Goal: Download file/media

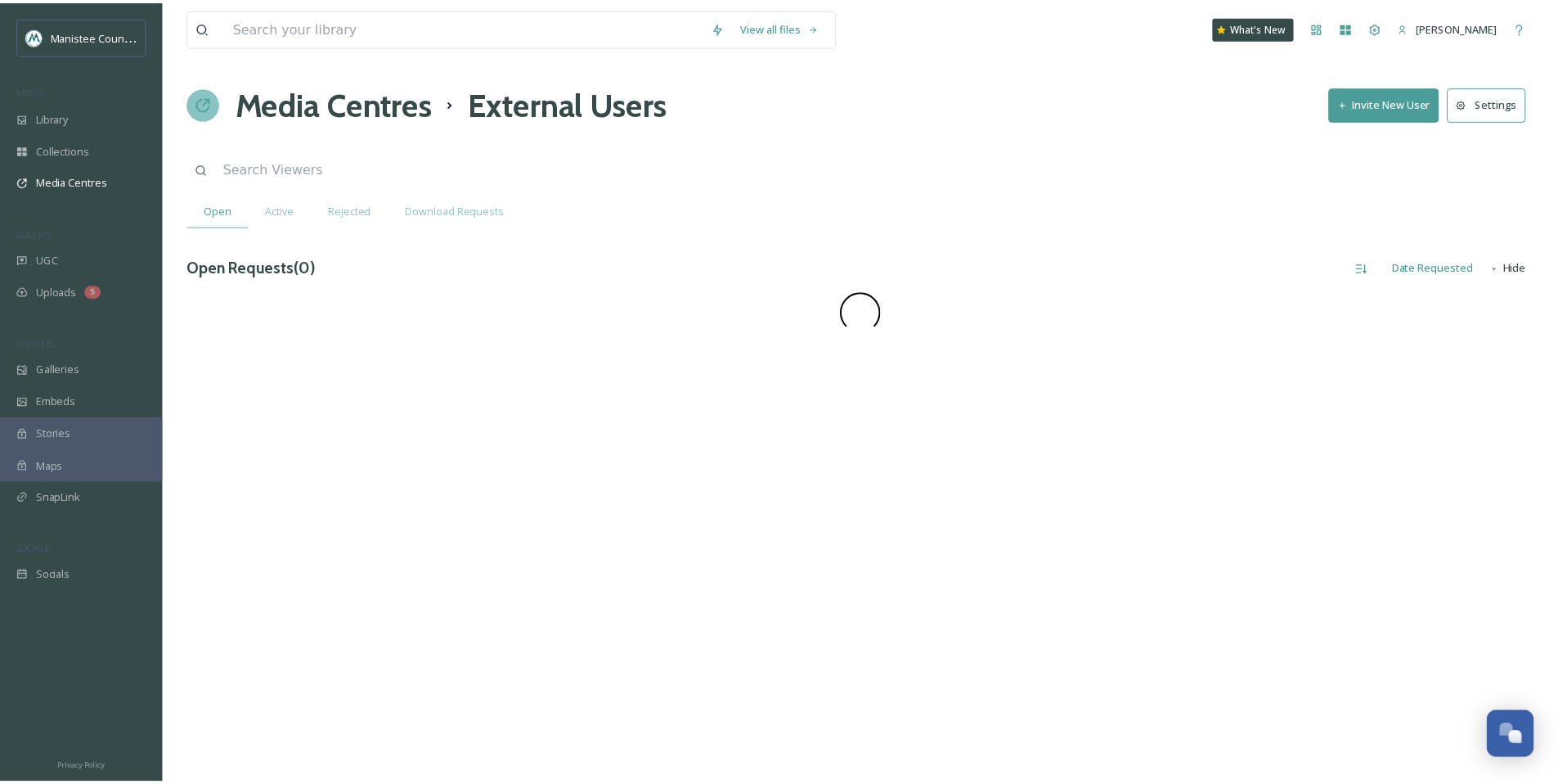
scroll to position [4924, 0]
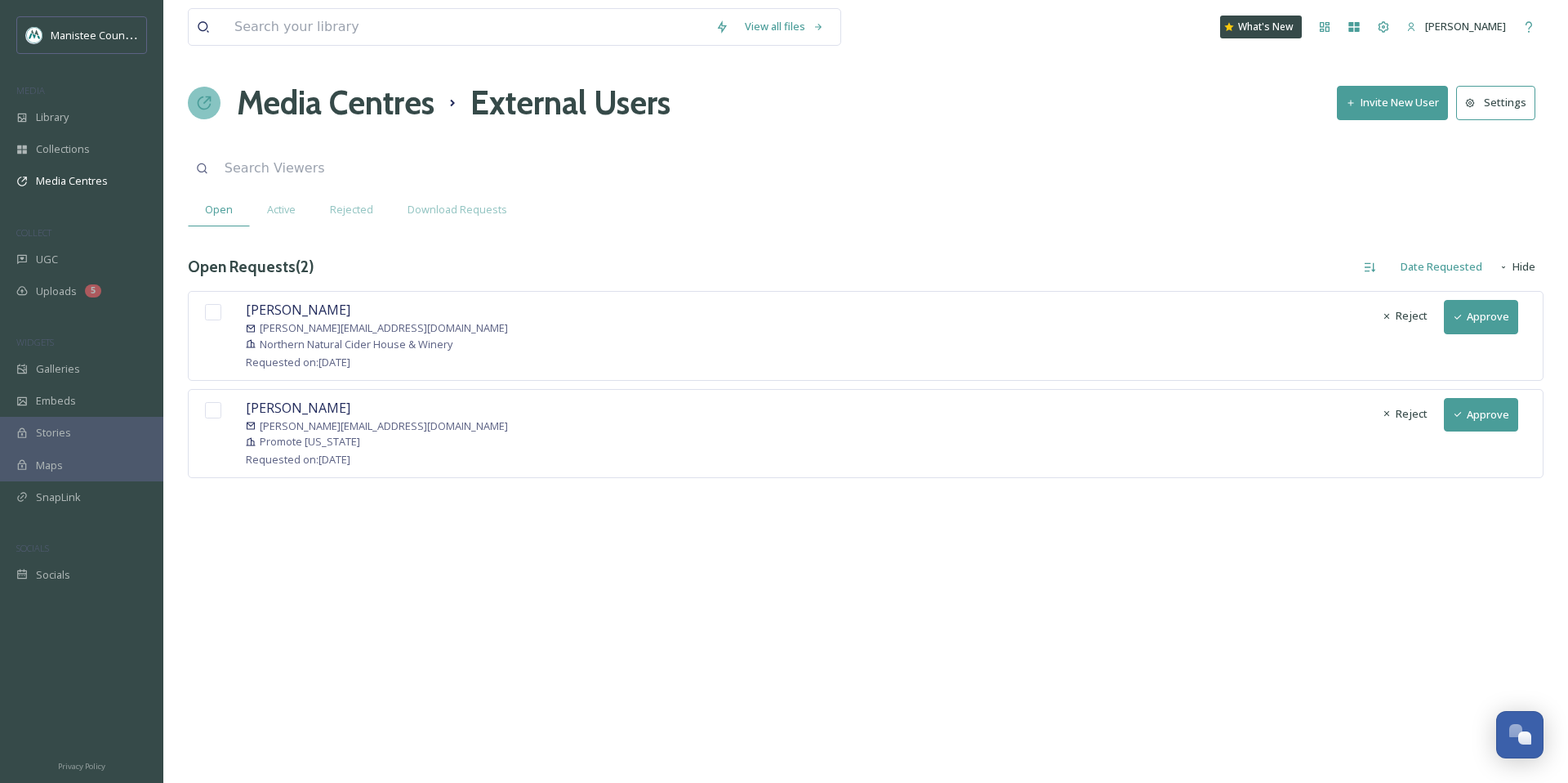
click at [211, 413] on input "checkbox" at bounding box center [213, 410] width 16 height 16
checkbox input "true"
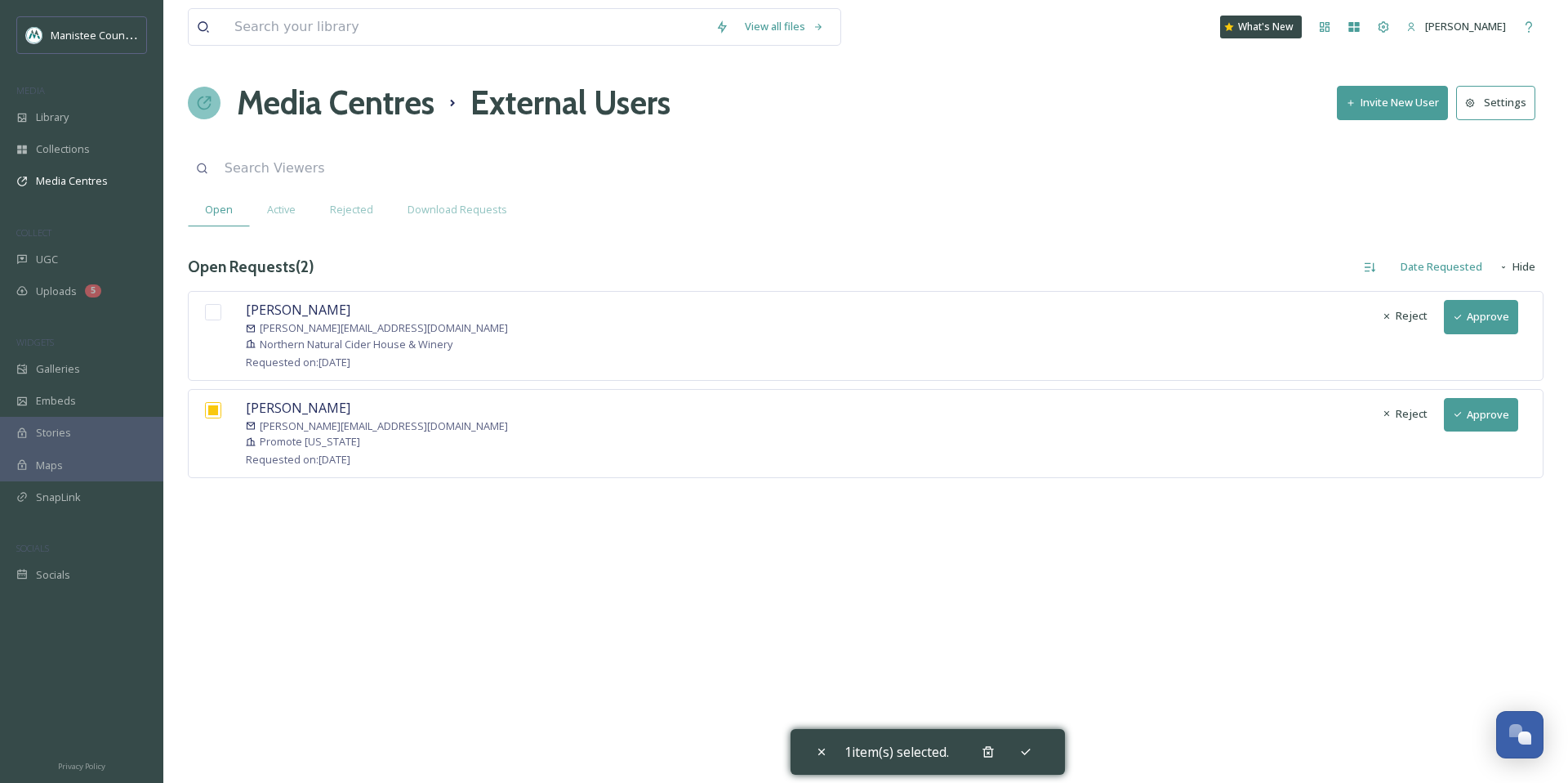
click at [210, 312] on input "checkbox" at bounding box center [213, 312] width 16 height 16
checkbox input "true"
click at [1494, 421] on button "Approve" at bounding box center [1481, 415] width 74 height 34
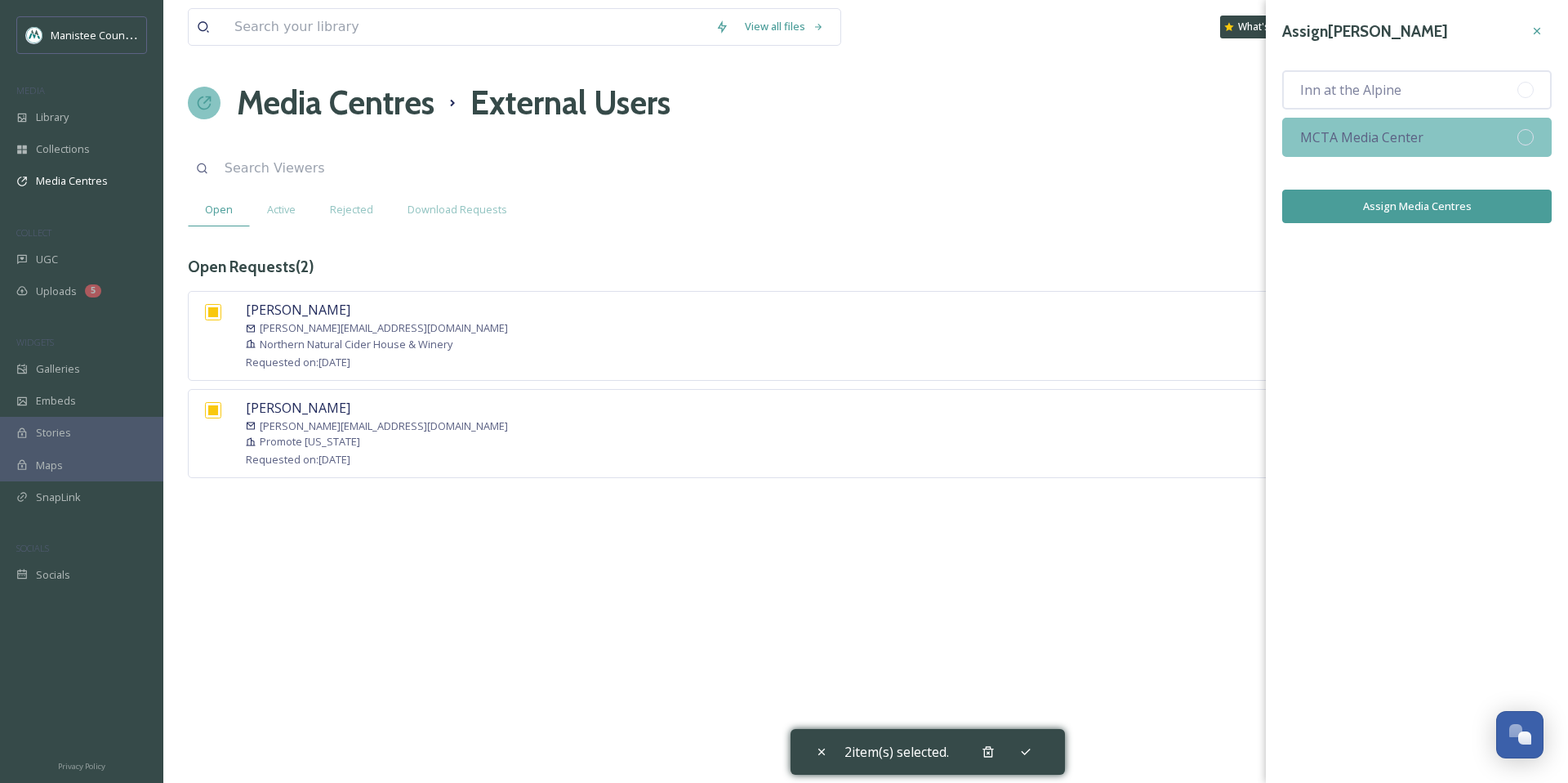
click at [1392, 151] on div "MCTA Media Center" at bounding box center [1416, 137] width 269 height 39
click at [1393, 215] on button "Assign Media Centres" at bounding box center [1416, 206] width 269 height 34
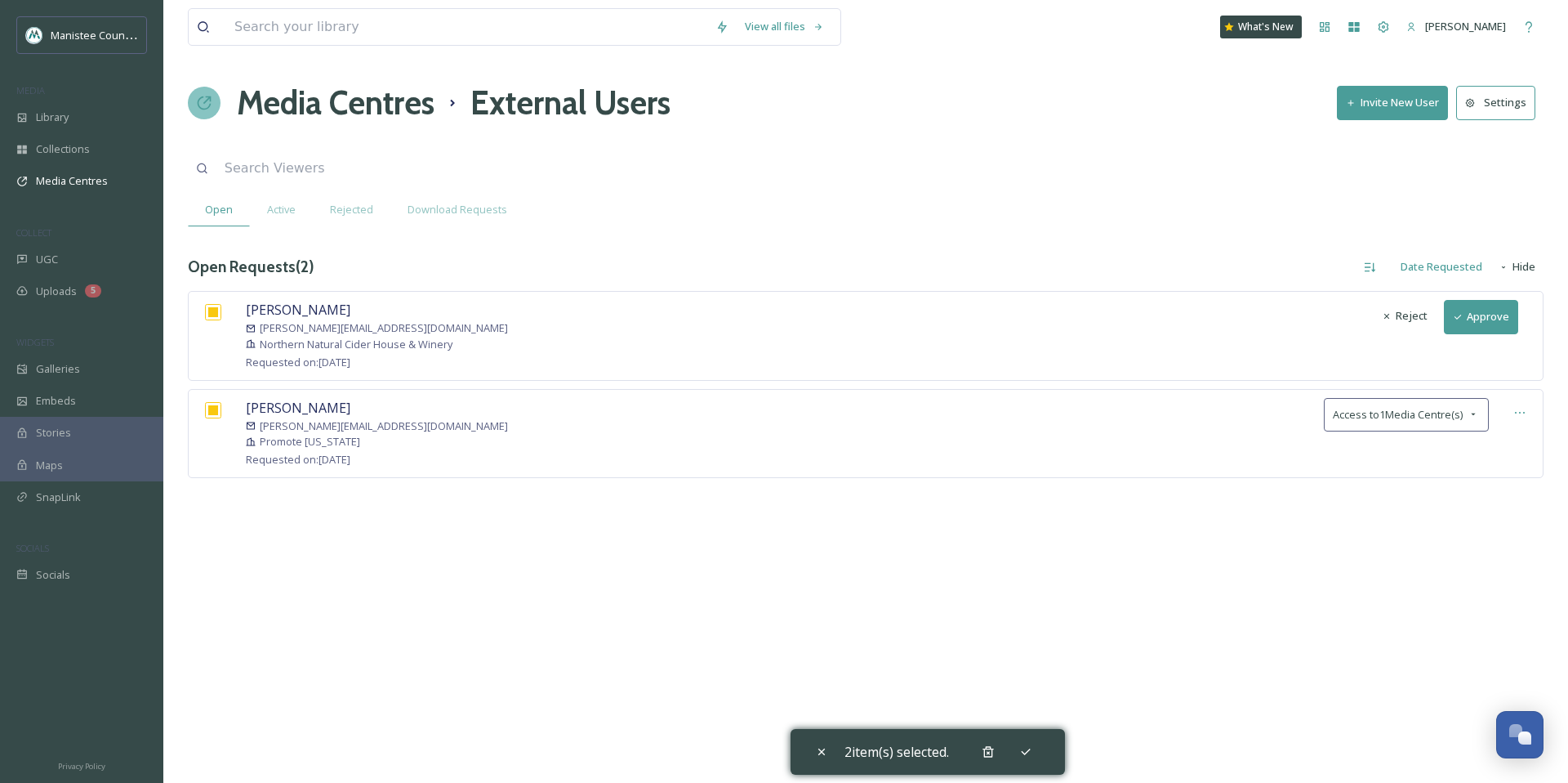
click at [1496, 317] on button "Approve" at bounding box center [1481, 317] width 74 height 34
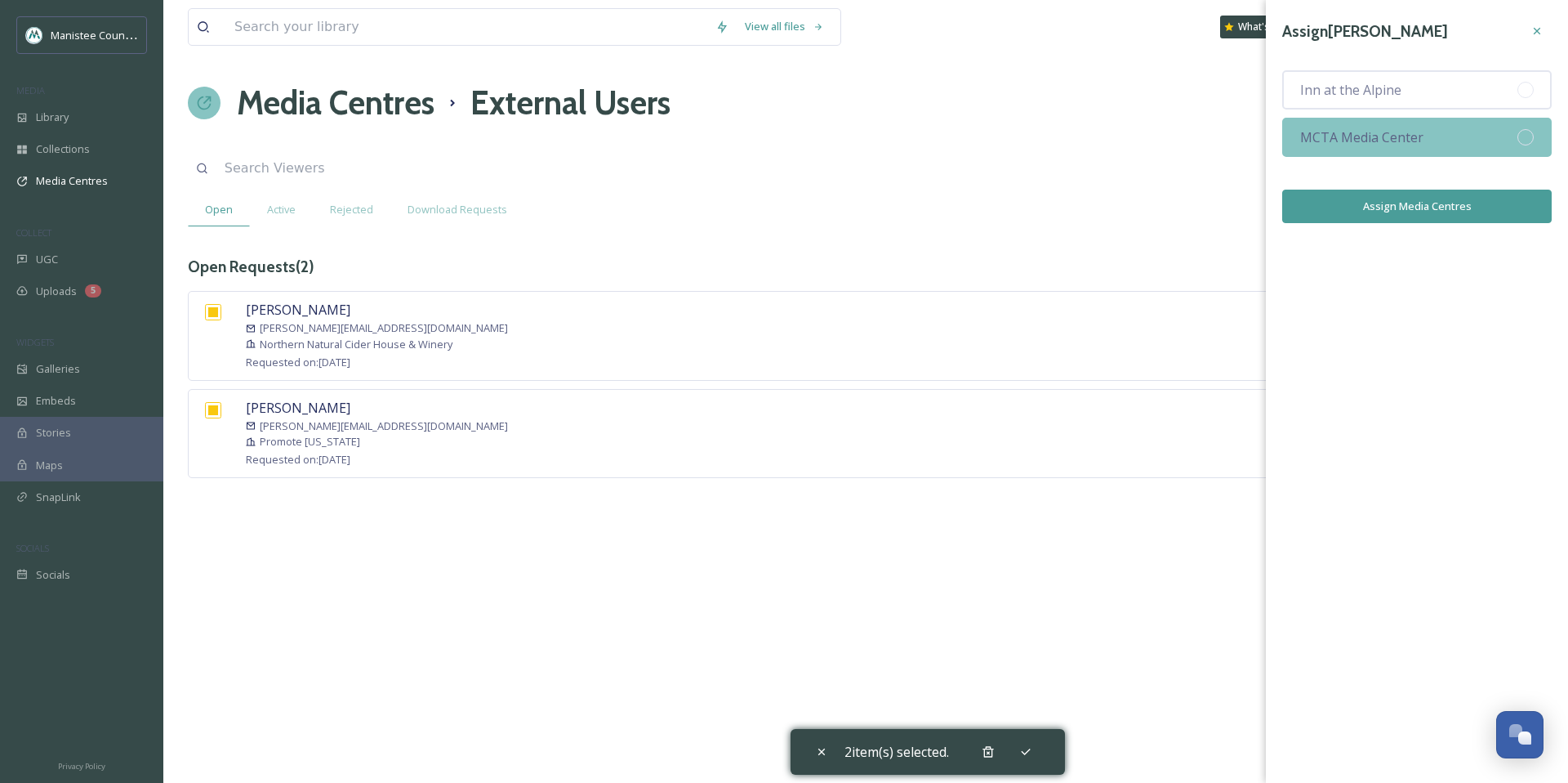
click at [1408, 133] on span "MCTA Media Center" at bounding box center [1362, 137] width 123 height 19
click at [1370, 204] on button "Assign Media Centres" at bounding box center [1416, 206] width 269 height 34
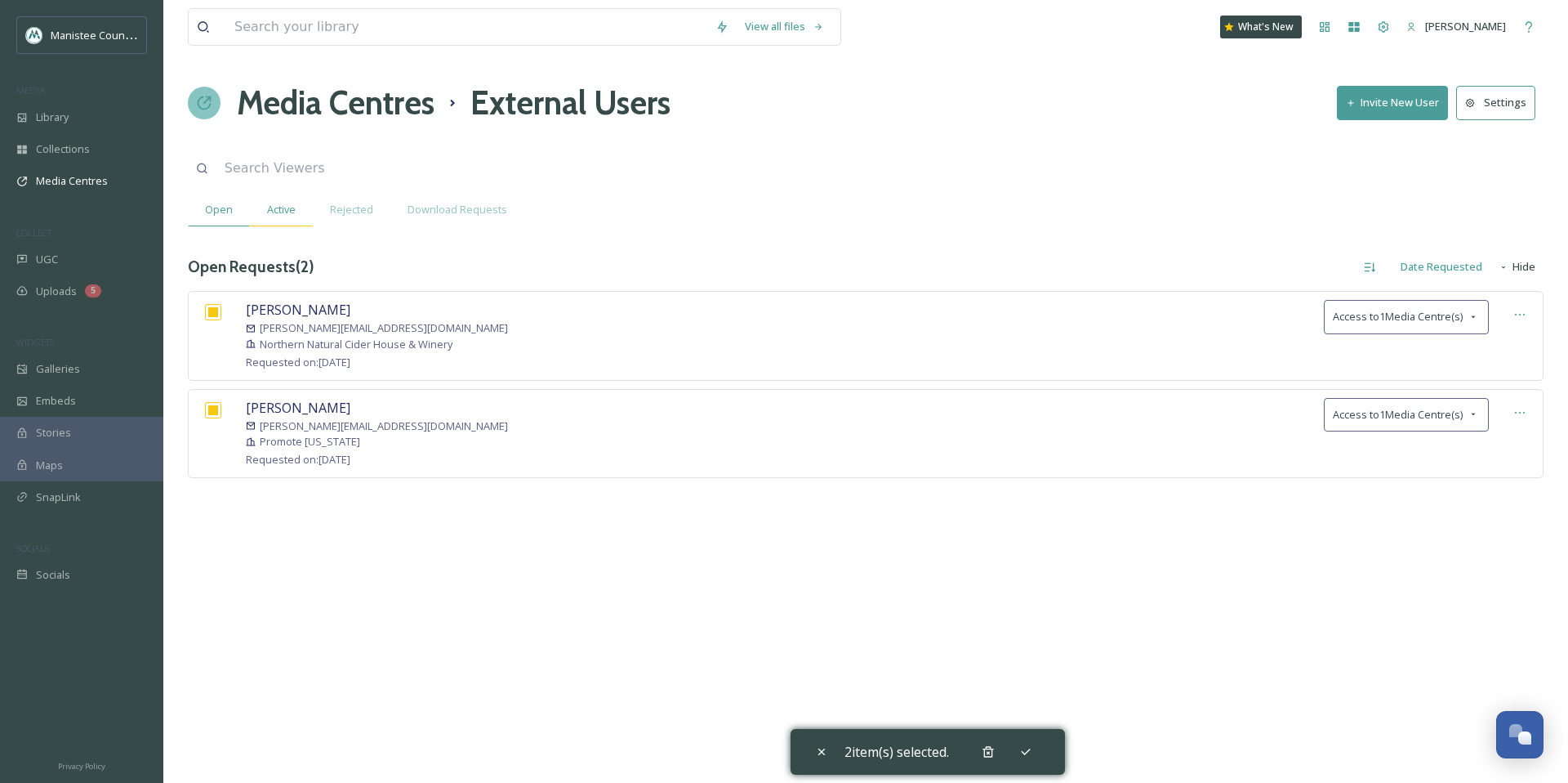
click at [293, 199] on div "Active" at bounding box center [281, 209] width 62 height 34
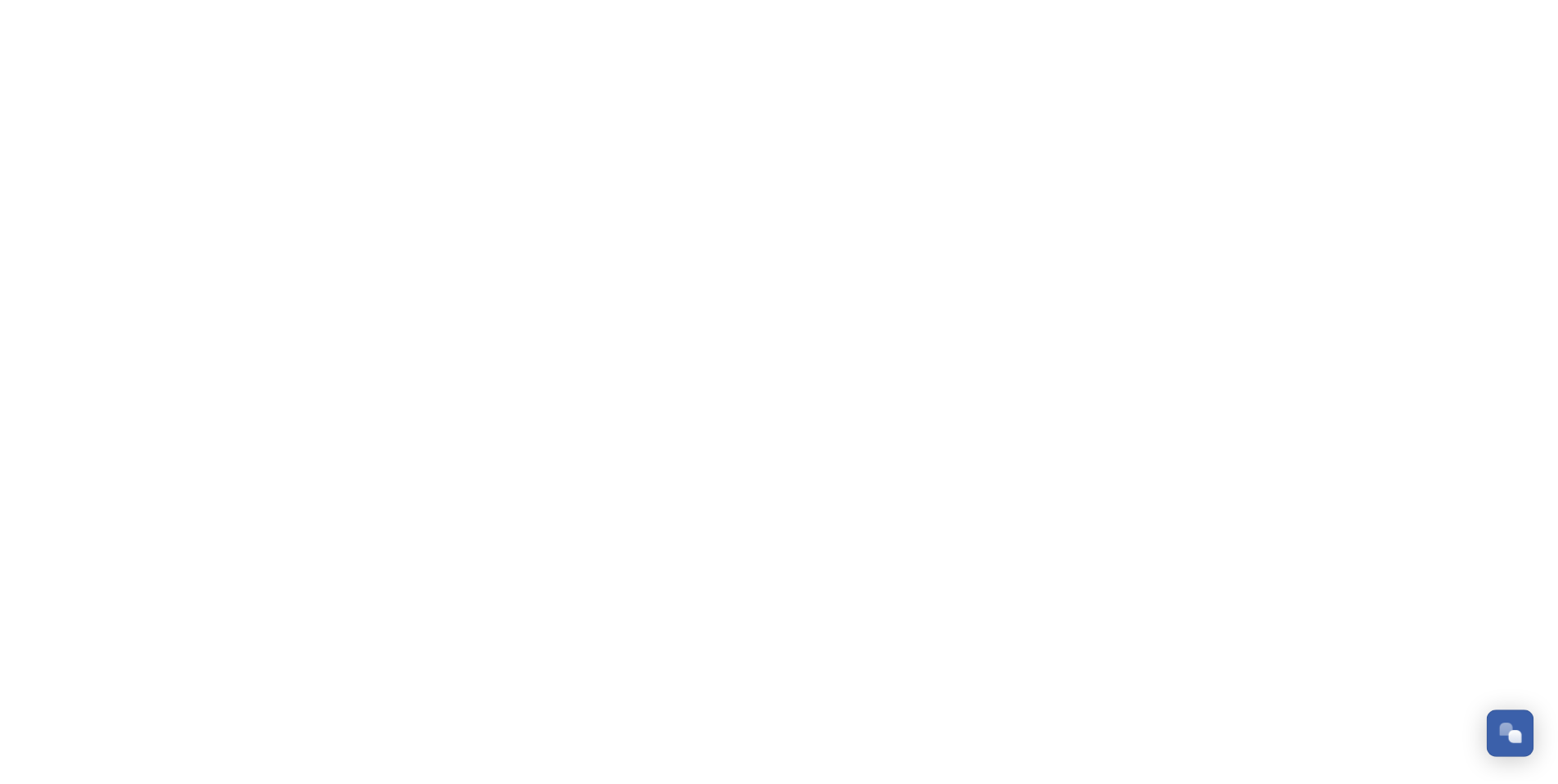
scroll to position [4924, 0]
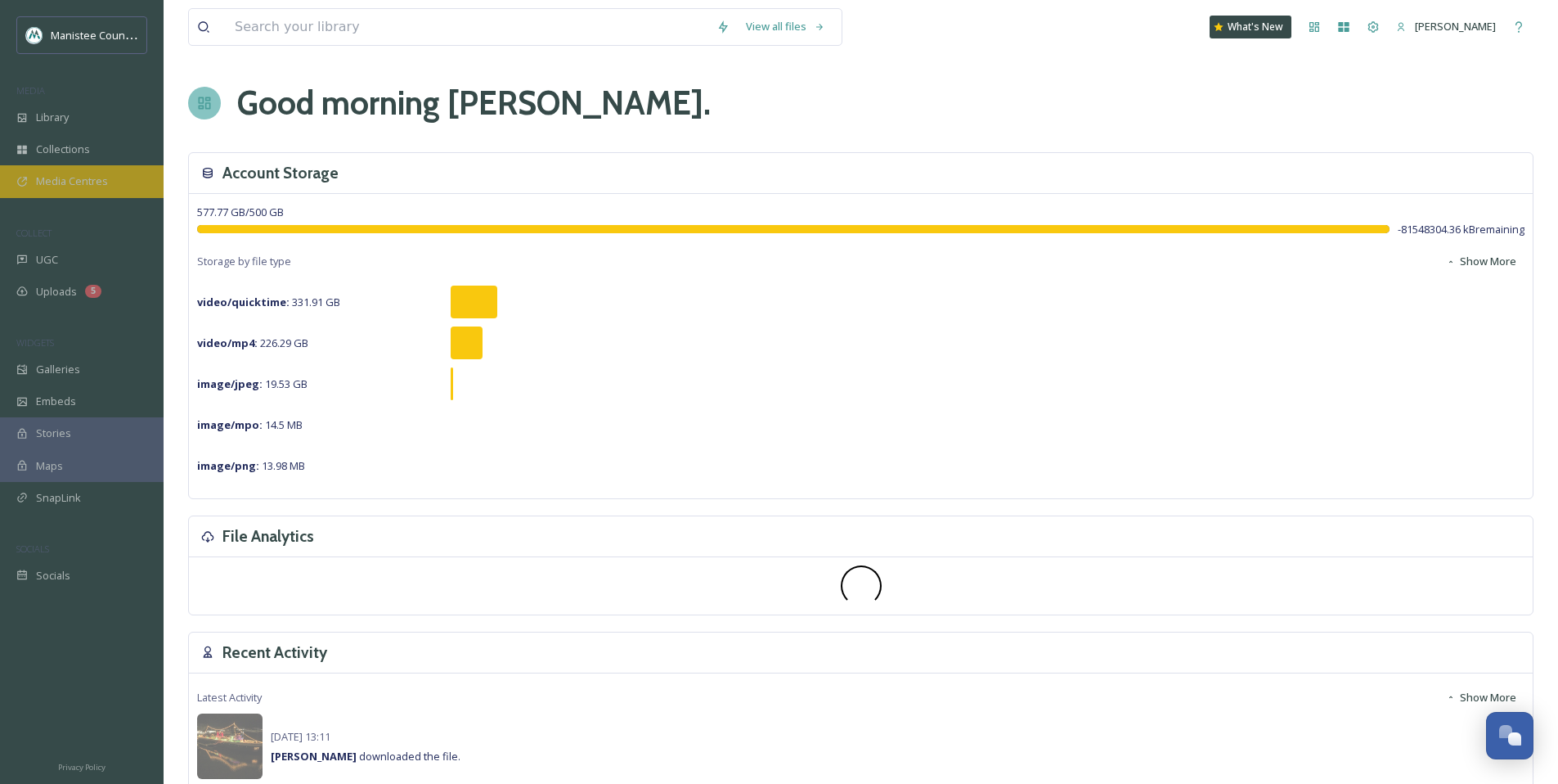
click at [87, 183] on span "Media Centres" at bounding box center [72, 181] width 72 height 15
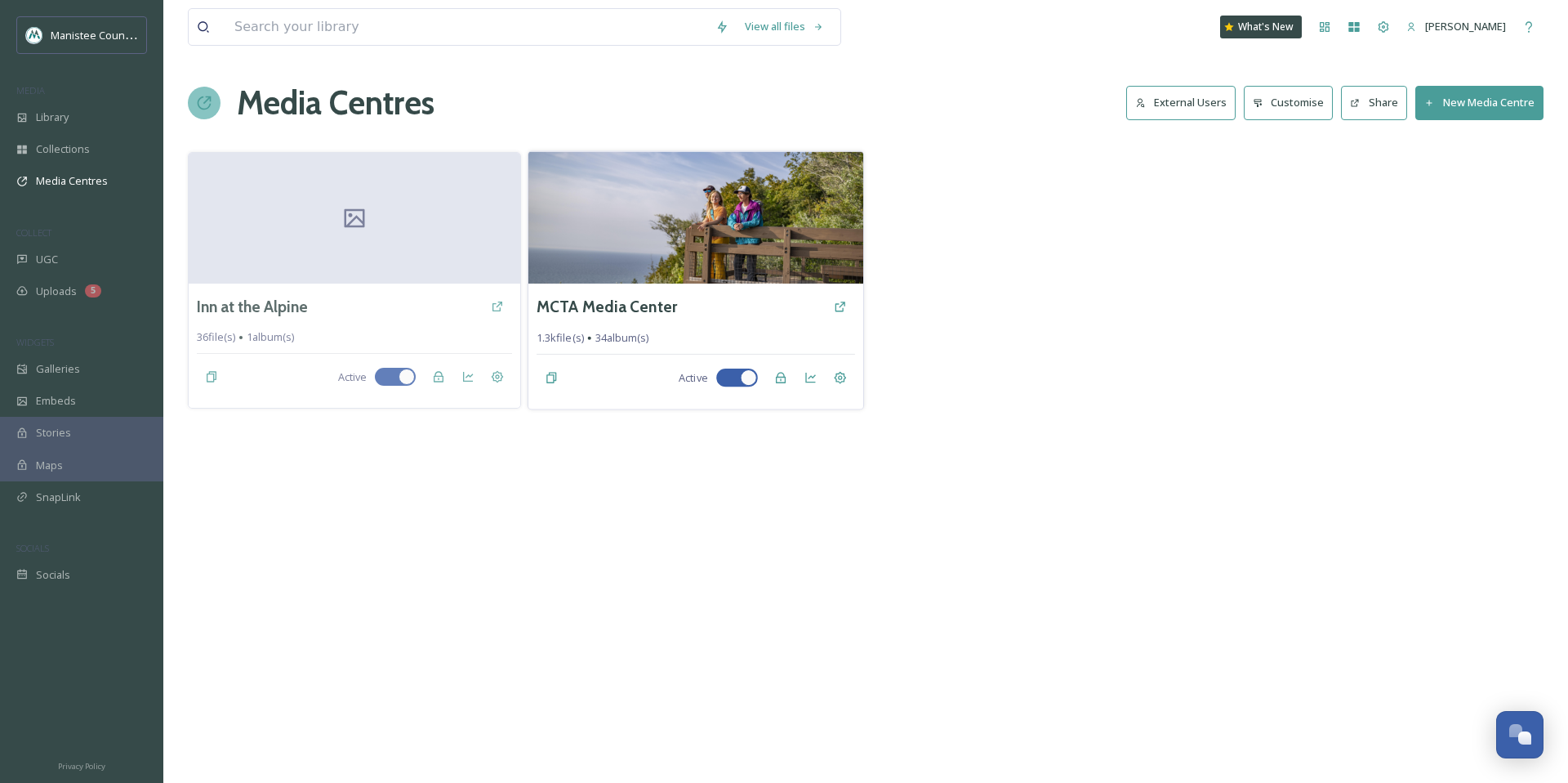
click at [675, 269] on img at bounding box center [695, 217] width 335 height 133
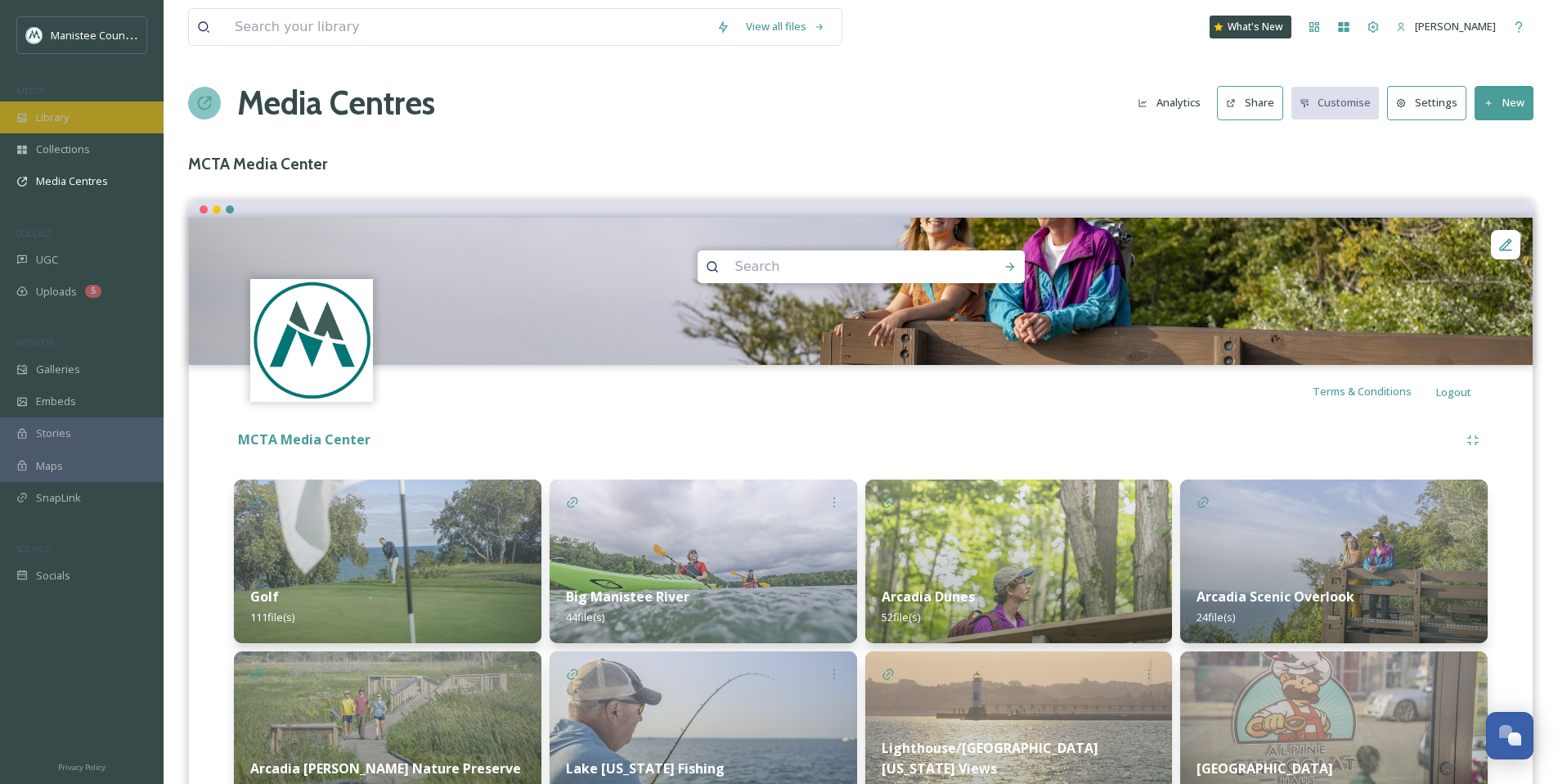
click at [59, 112] on span "Library" at bounding box center [52, 118] width 33 height 15
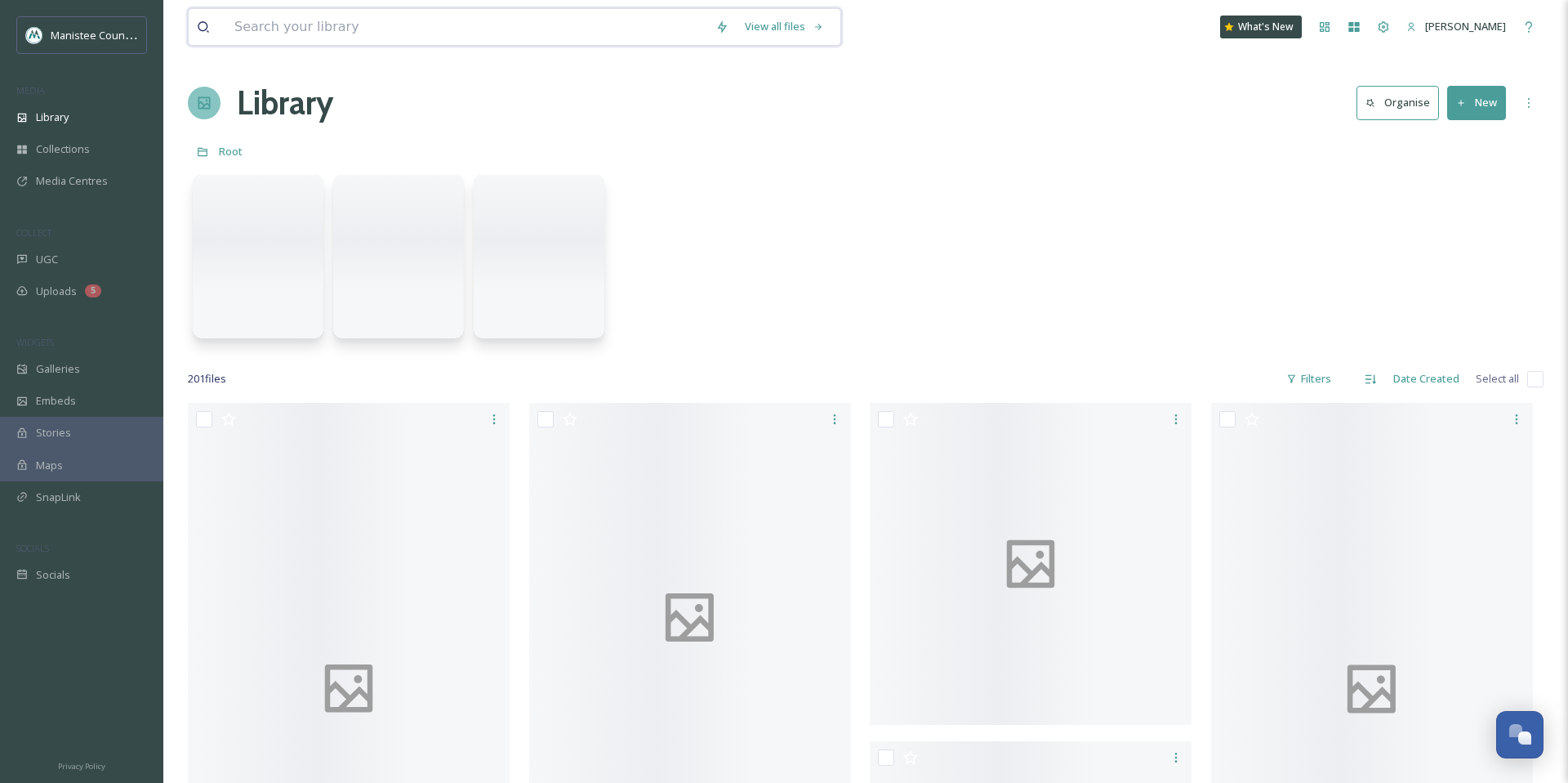
click at [317, 30] on input at bounding box center [467, 27] width 481 height 36
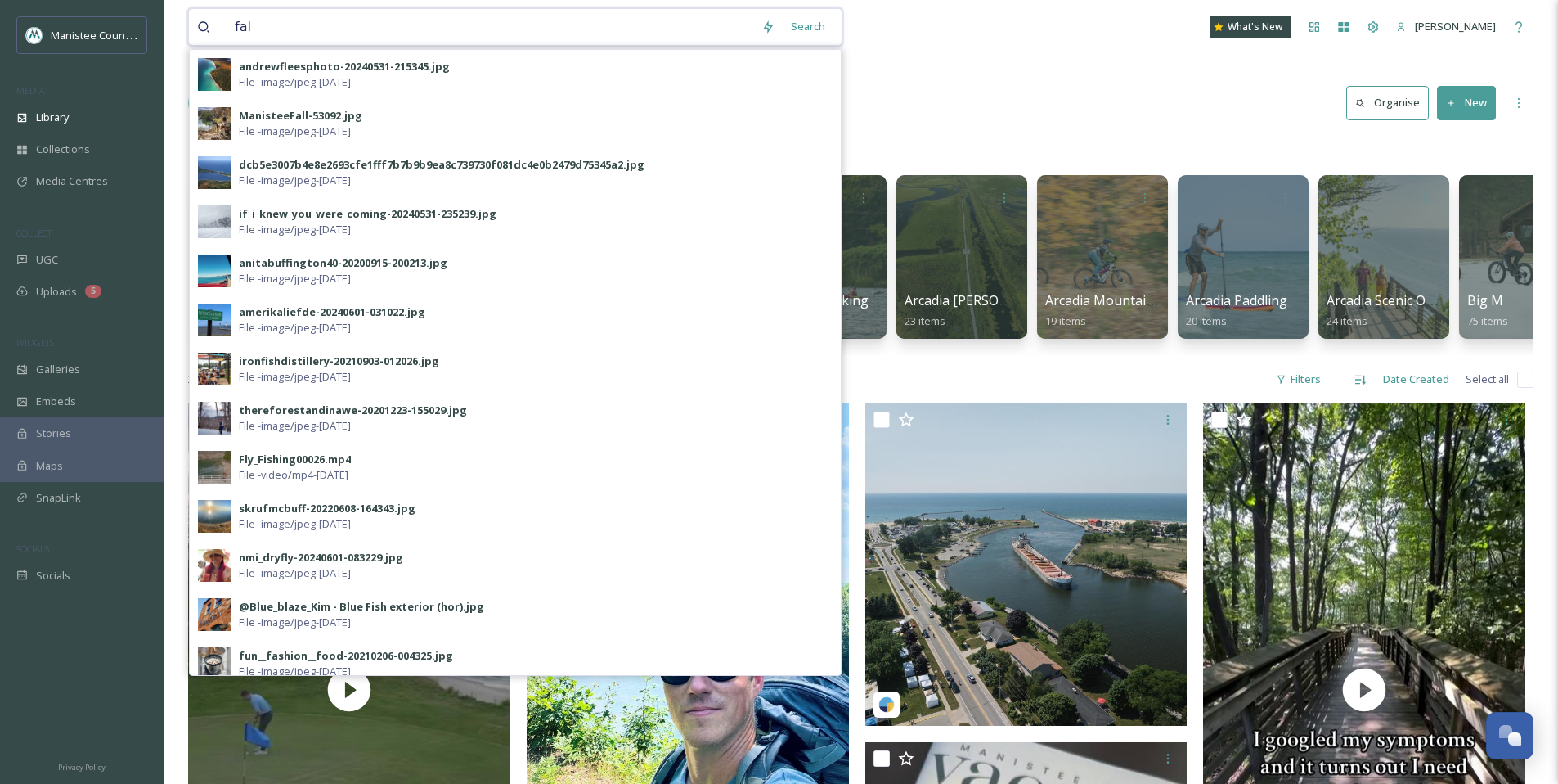
type input "fall"
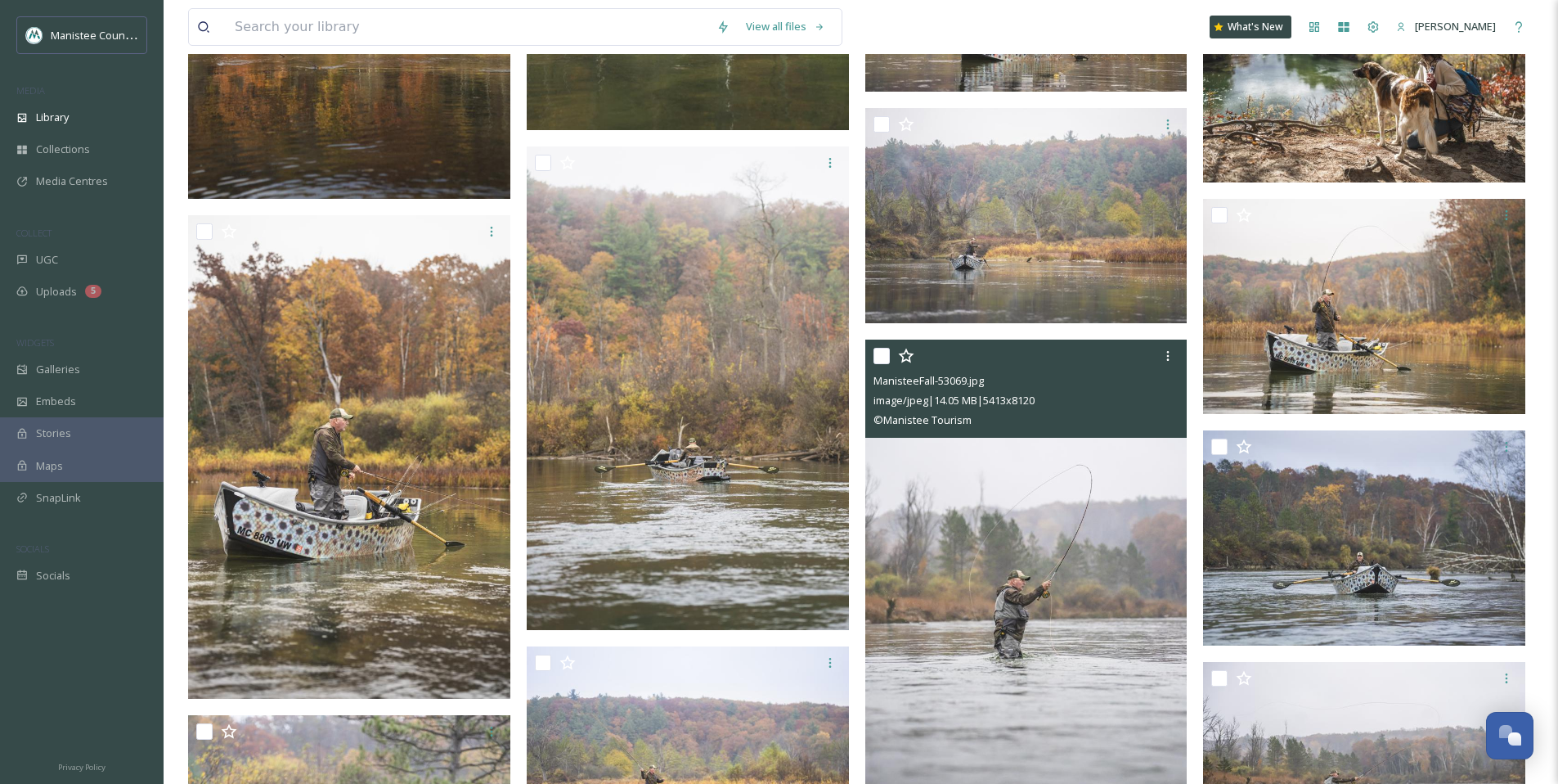
scroll to position [9247, 0]
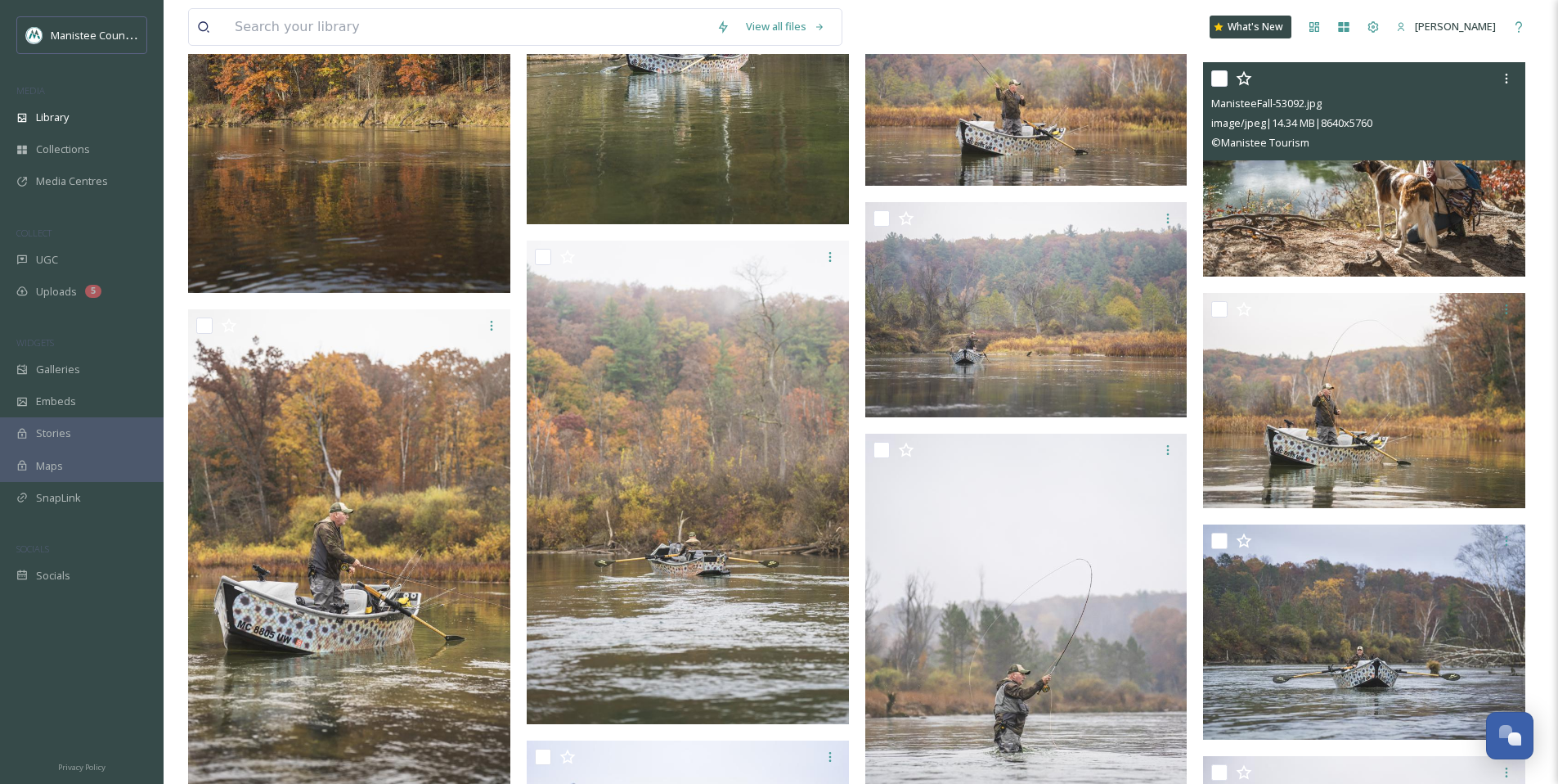
click at [1351, 237] on img at bounding box center [1364, 170] width 322 height 215
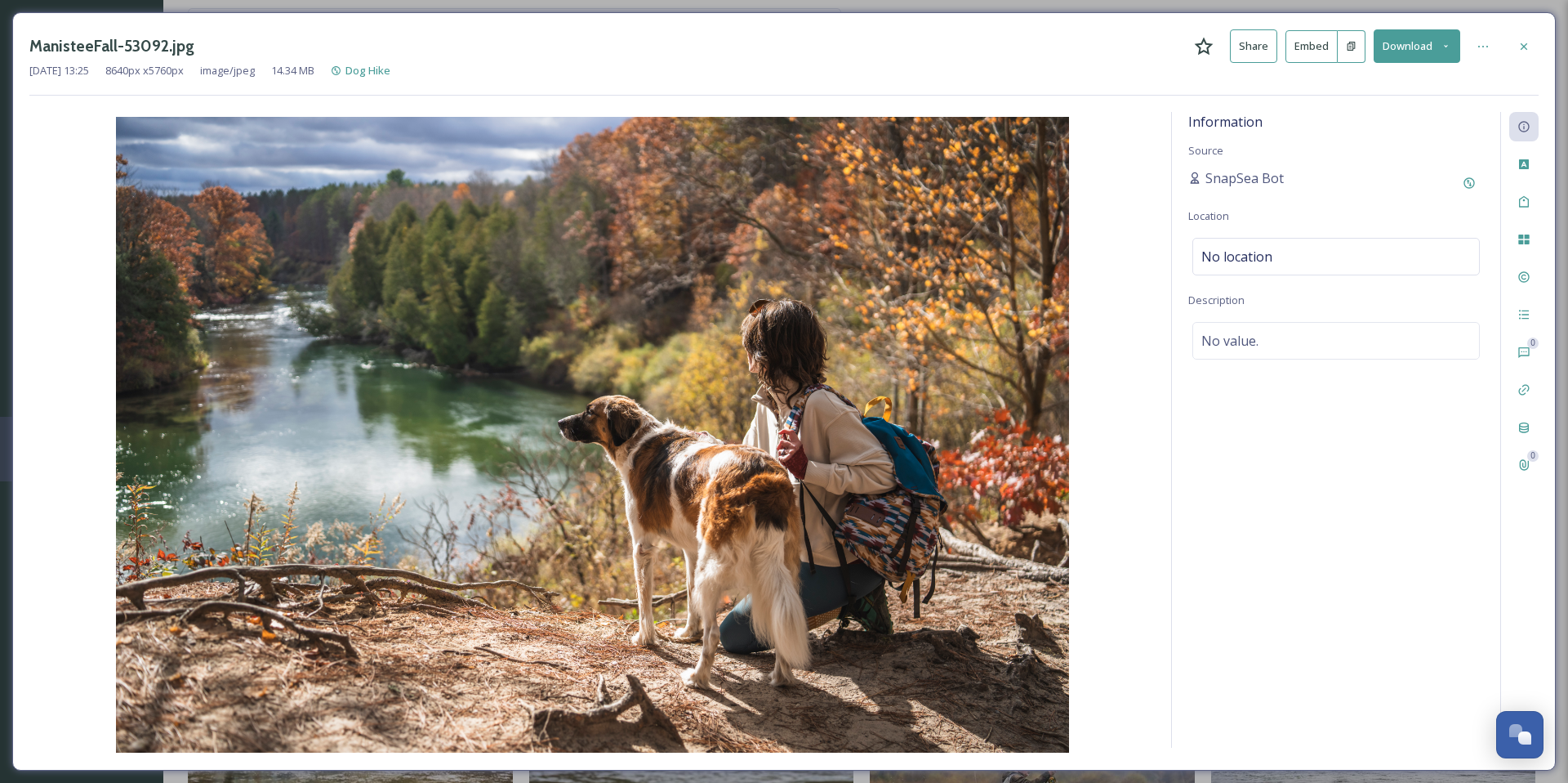
click at [1435, 49] on button "Download" at bounding box center [1417, 46] width 87 height 34
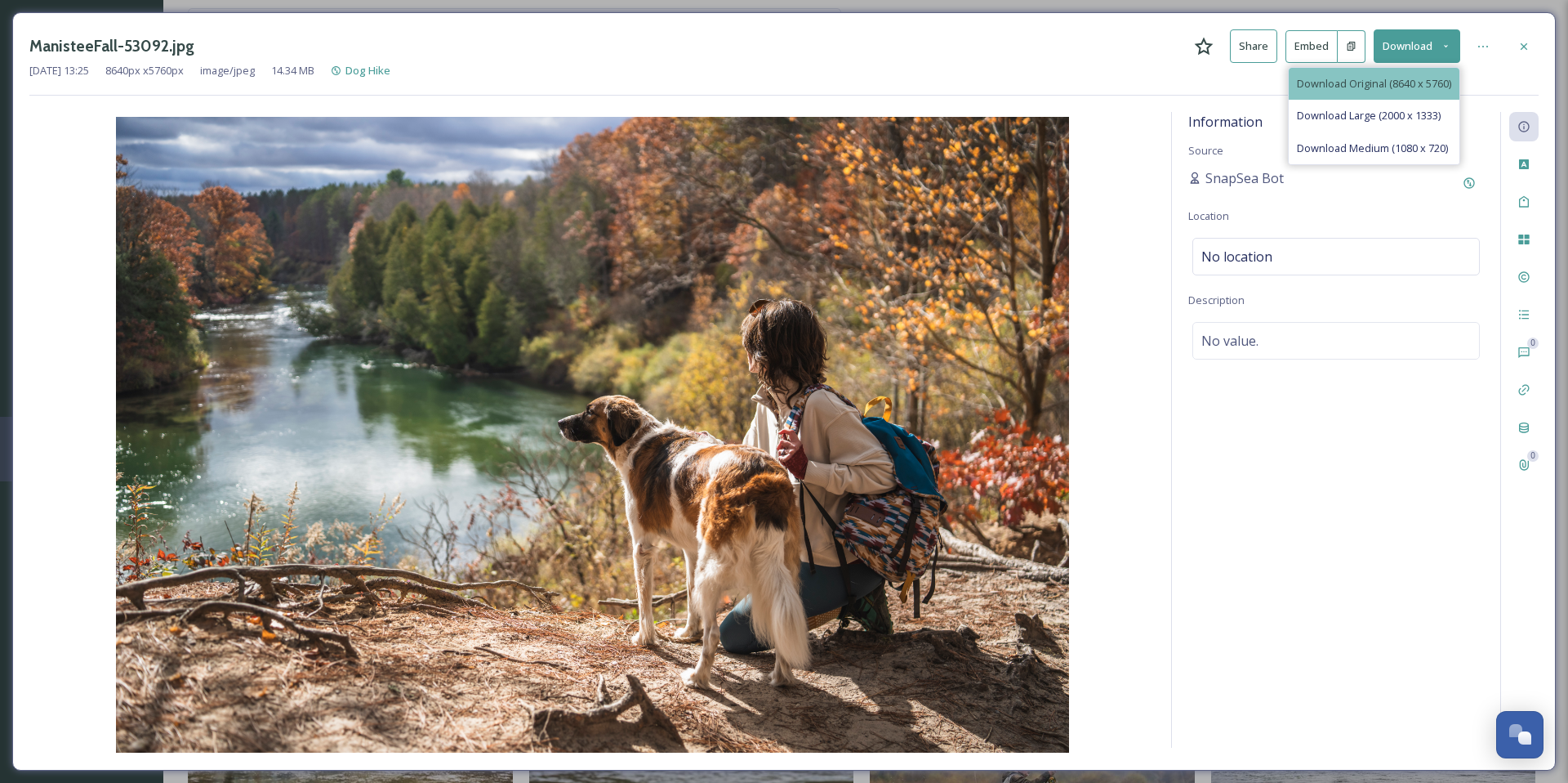
click at [1344, 84] on span "Download Original (8640 x 5760)" at bounding box center [1374, 84] width 155 height 15
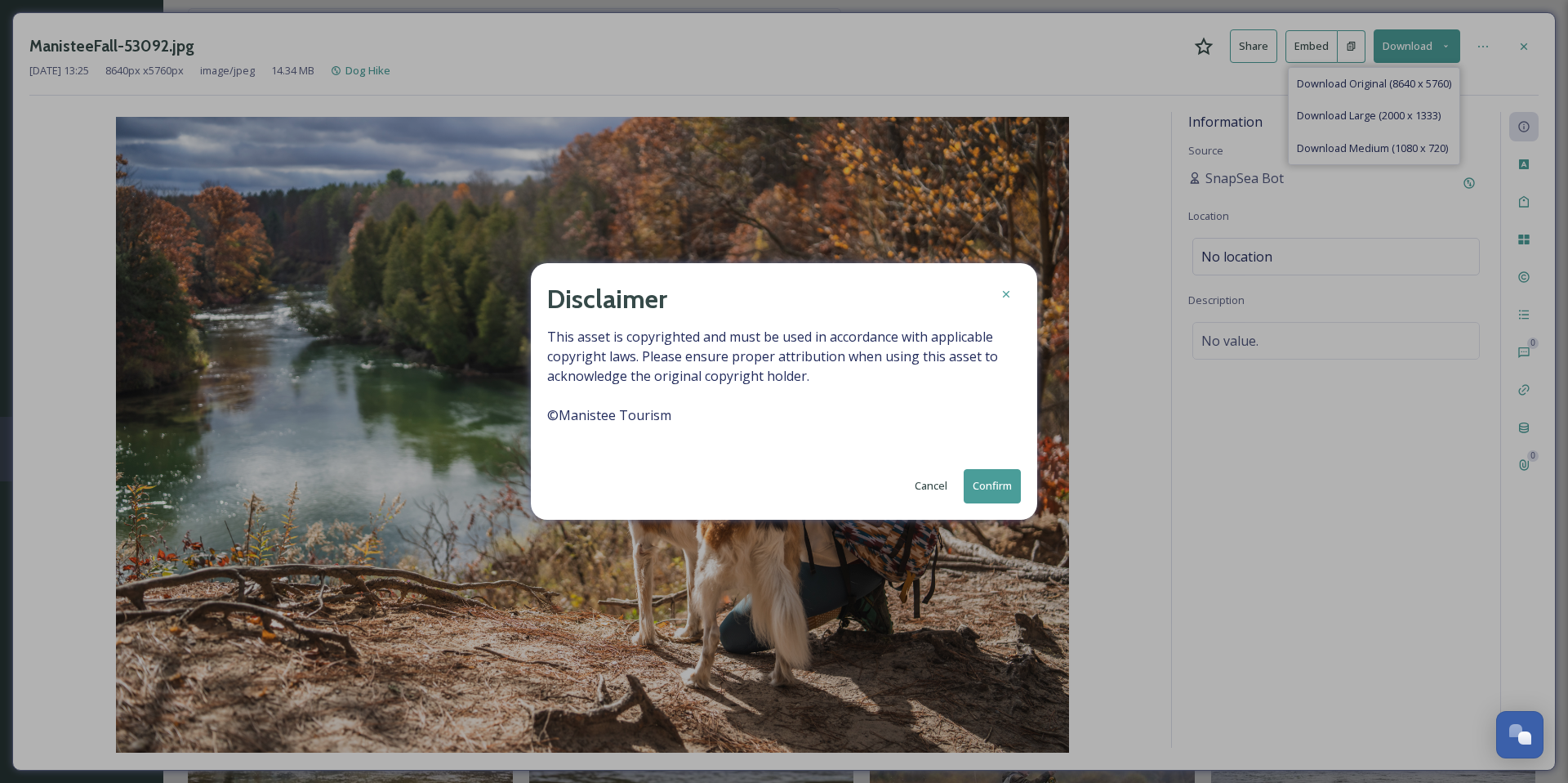
click at [998, 476] on button "Confirm" at bounding box center [992, 486] width 57 height 34
